Goal: Transaction & Acquisition: Purchase product/service

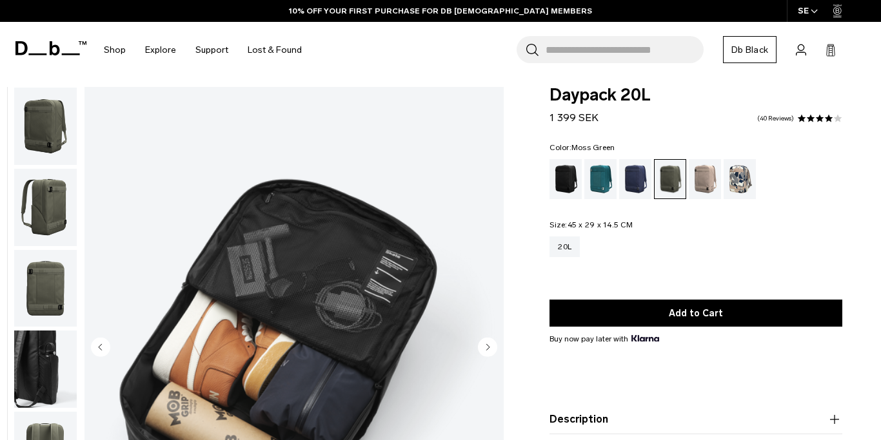
scroll to position [204, 0]
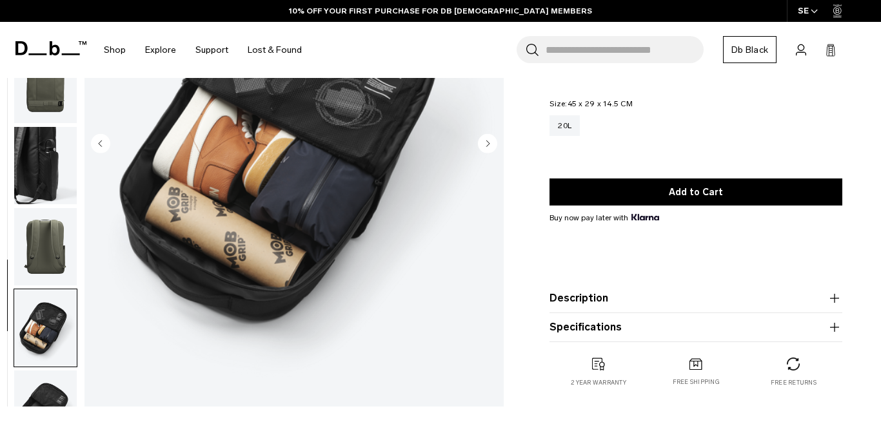
click at [57, 219] on img "button" at bounding box center [45, 246] width 63 height 77
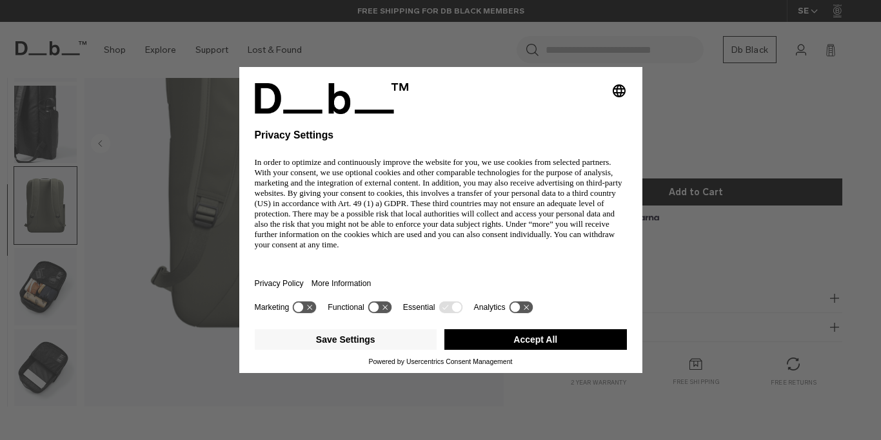
scroll to position [0, 0]
click at [491, 114] on div "Selecting an option will immediately change the language" at bounding box center [441, 98] width 372 height 31
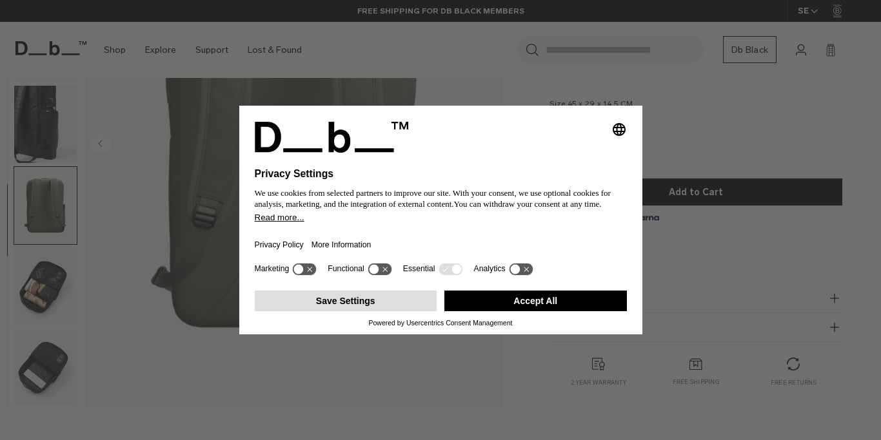
click at [349, 312] on button "Save Settings" at bounding box center [346, 301] width 183 height 21
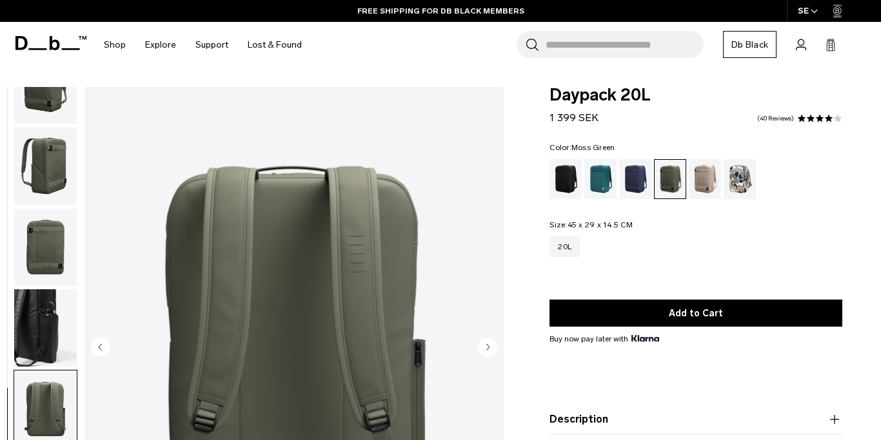
click at [487, 353] on circle "Next slide" at bounding box center [487, 347] width 19 height 19
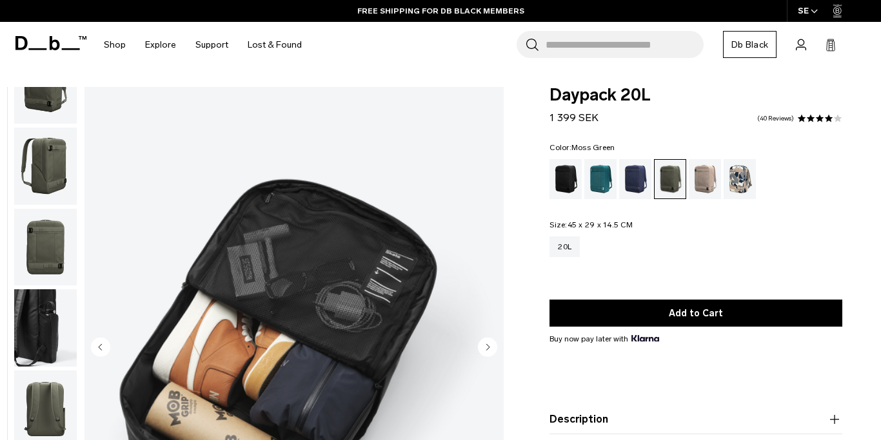
click at [487, 353] on circle "Next slide" at bounding box center [487, 347] width 19 height 19
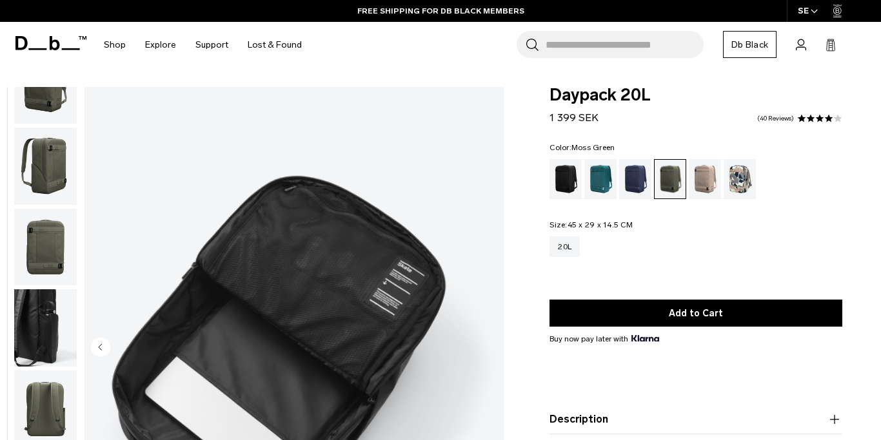
click at [487, 353] on img "7 / 7" at bounding box center [293, 349] width 419 height 524
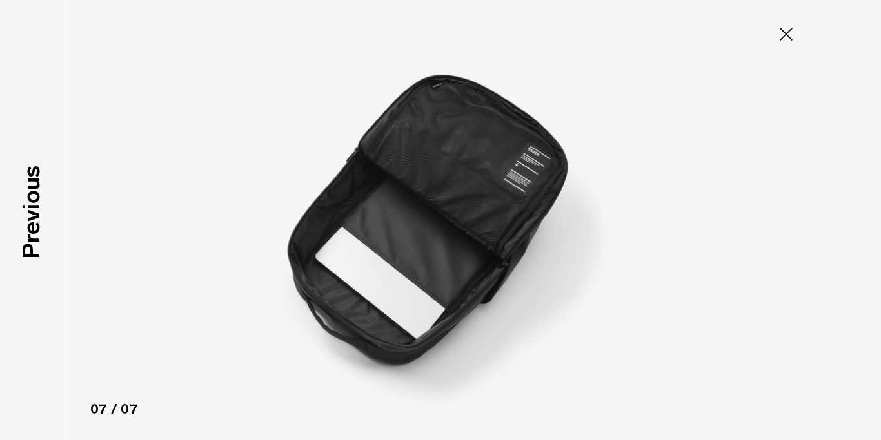
click at [786, 33] on icon at bounding box center [786, 34] width 21 height 21
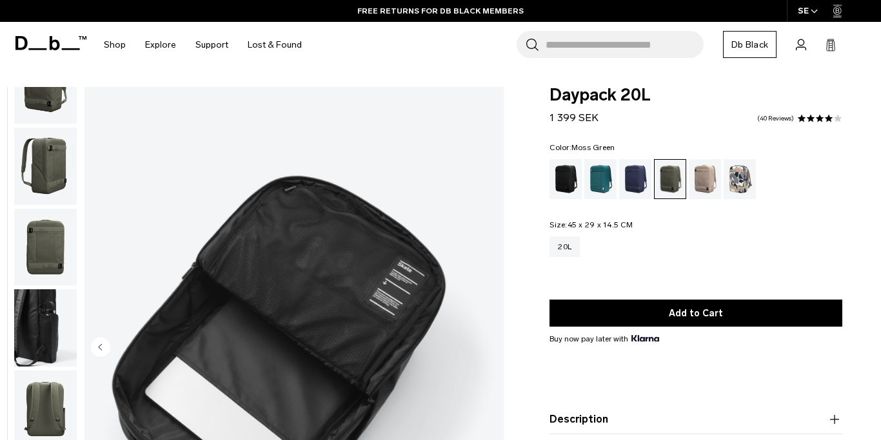
click at [53, 234] on img "button" at bounding box center [45, 247] width 63 height 77
